Goal: Find specific page/section: Find specific page/section

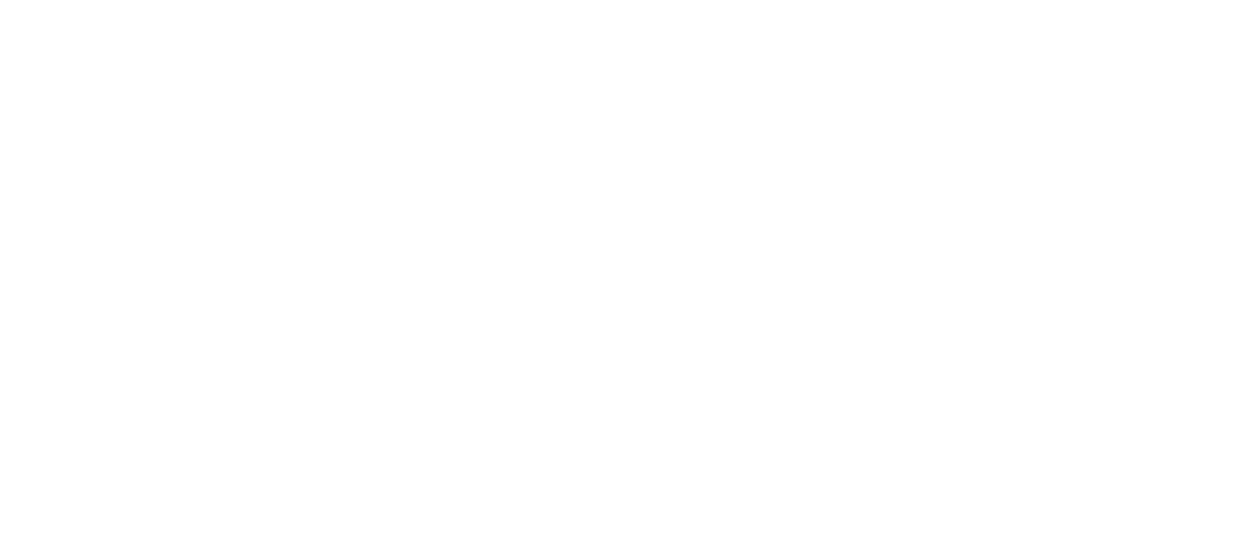
drag, startPoint x: 257, startPoint y: 148, endPoint x: 280, endPoint y: 156, distance: 24.1
